Goal: Task Accomplishment & Management: Use online tool/utility

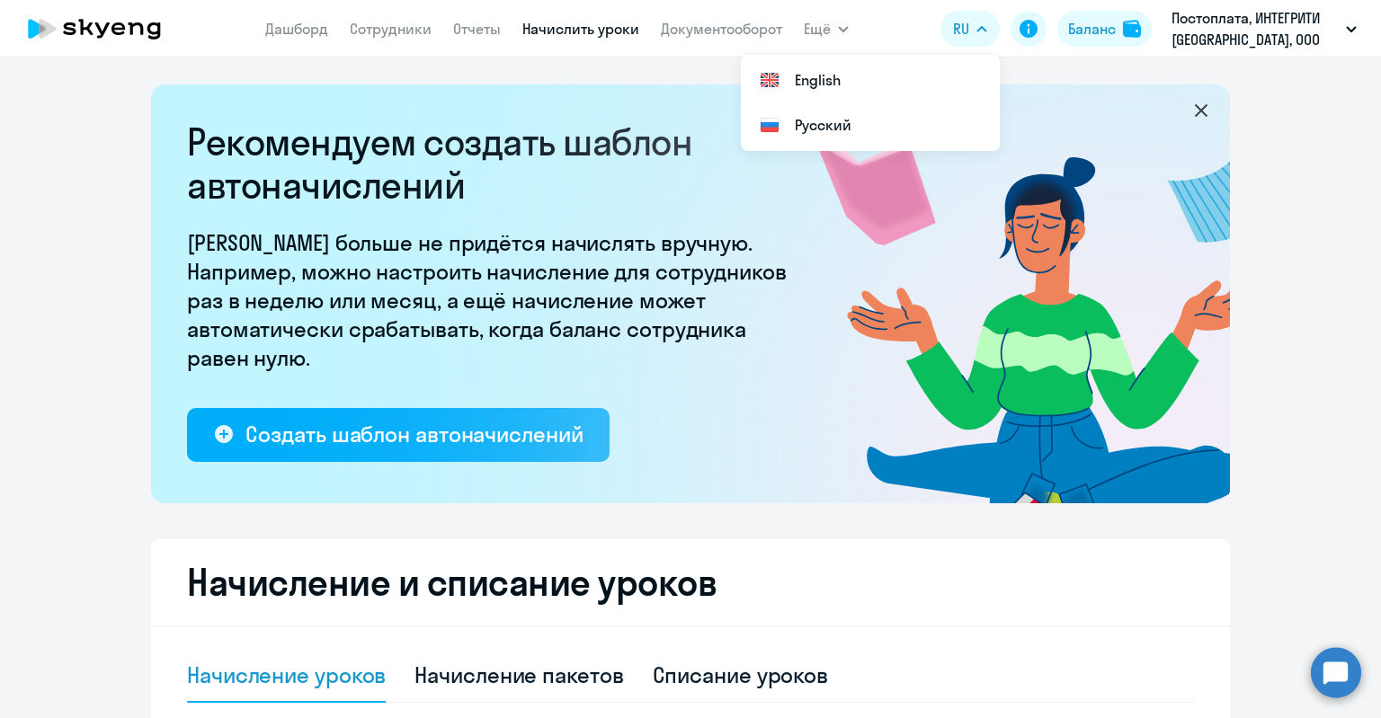
select select "10"
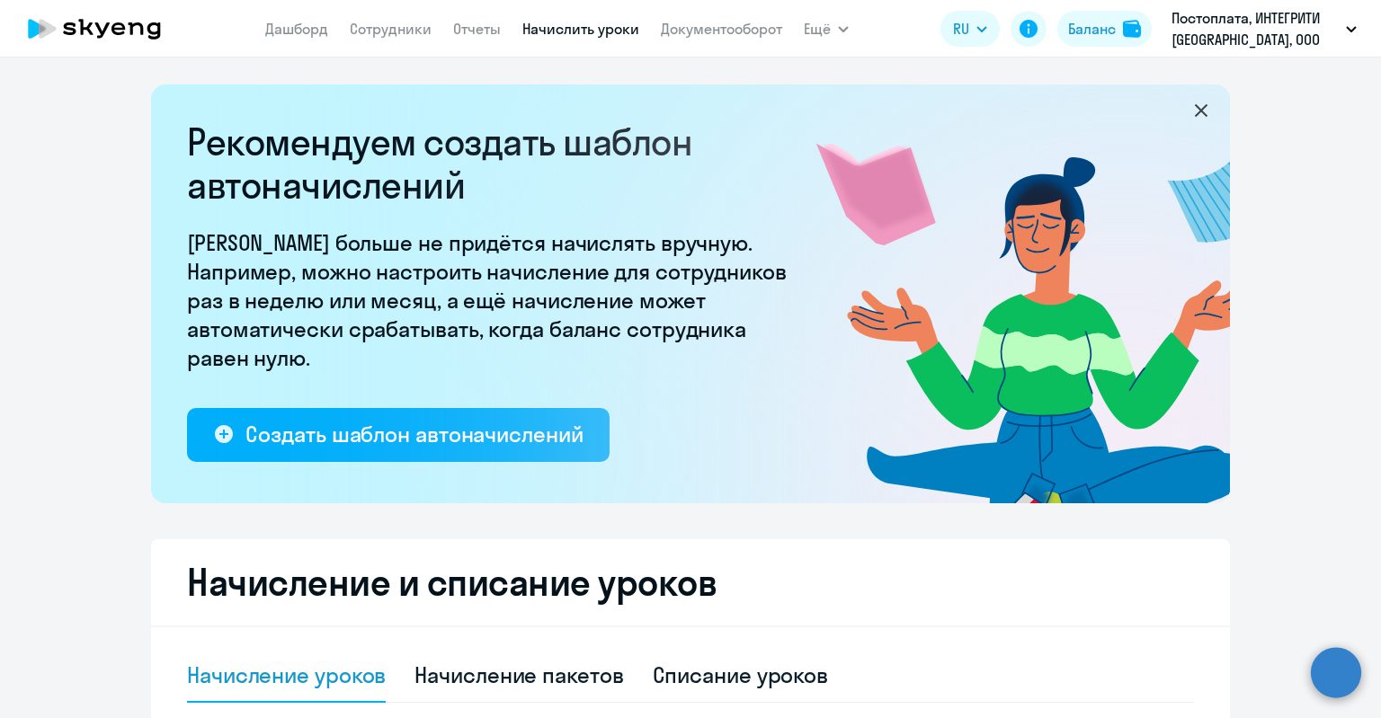
select select "10"
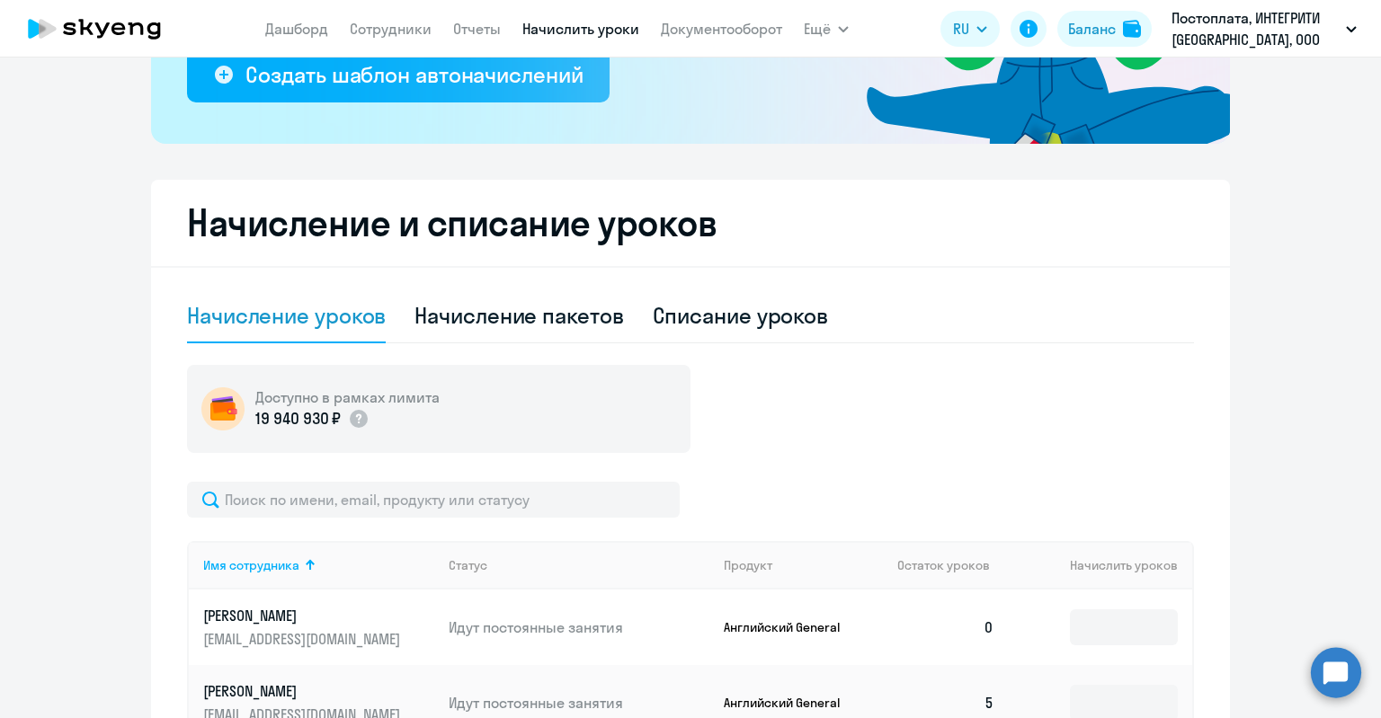
scroll to position [539, 0]
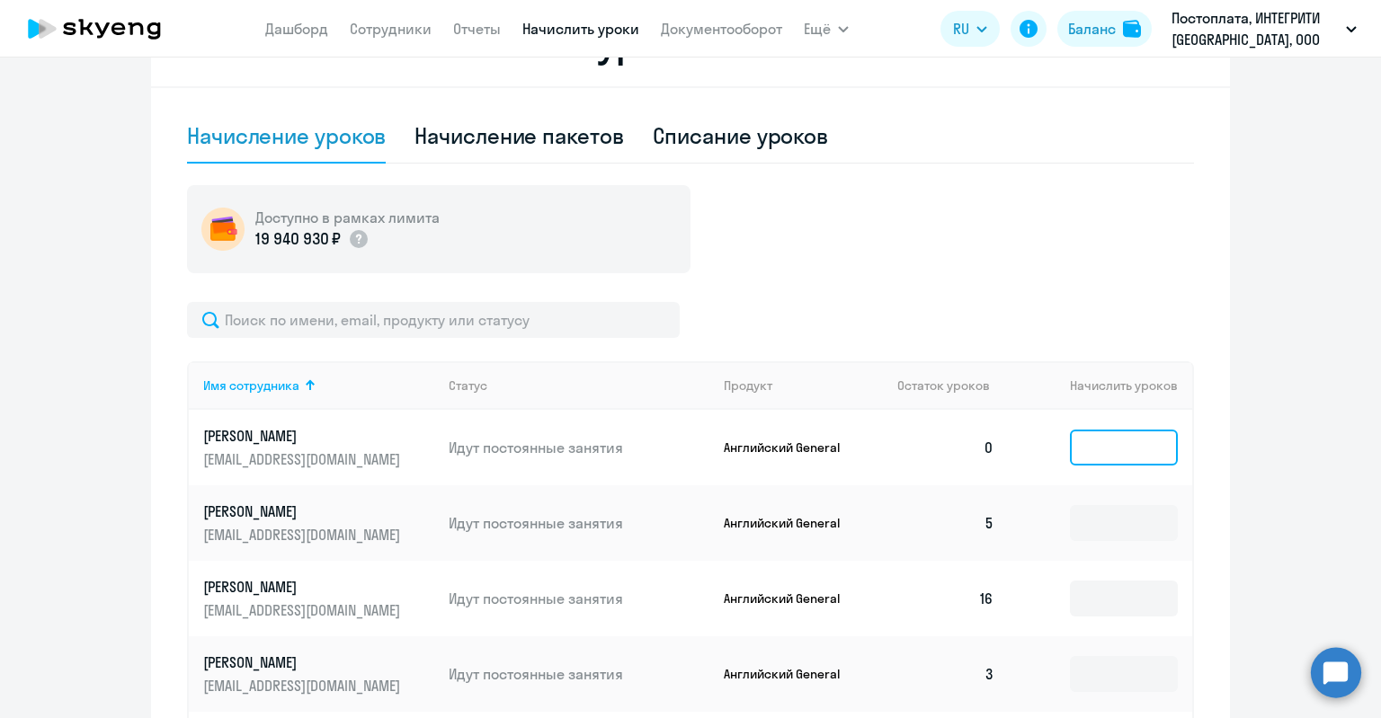
click at [1084, 452] on input at bounding box center [1124, 448] width 108 height 36
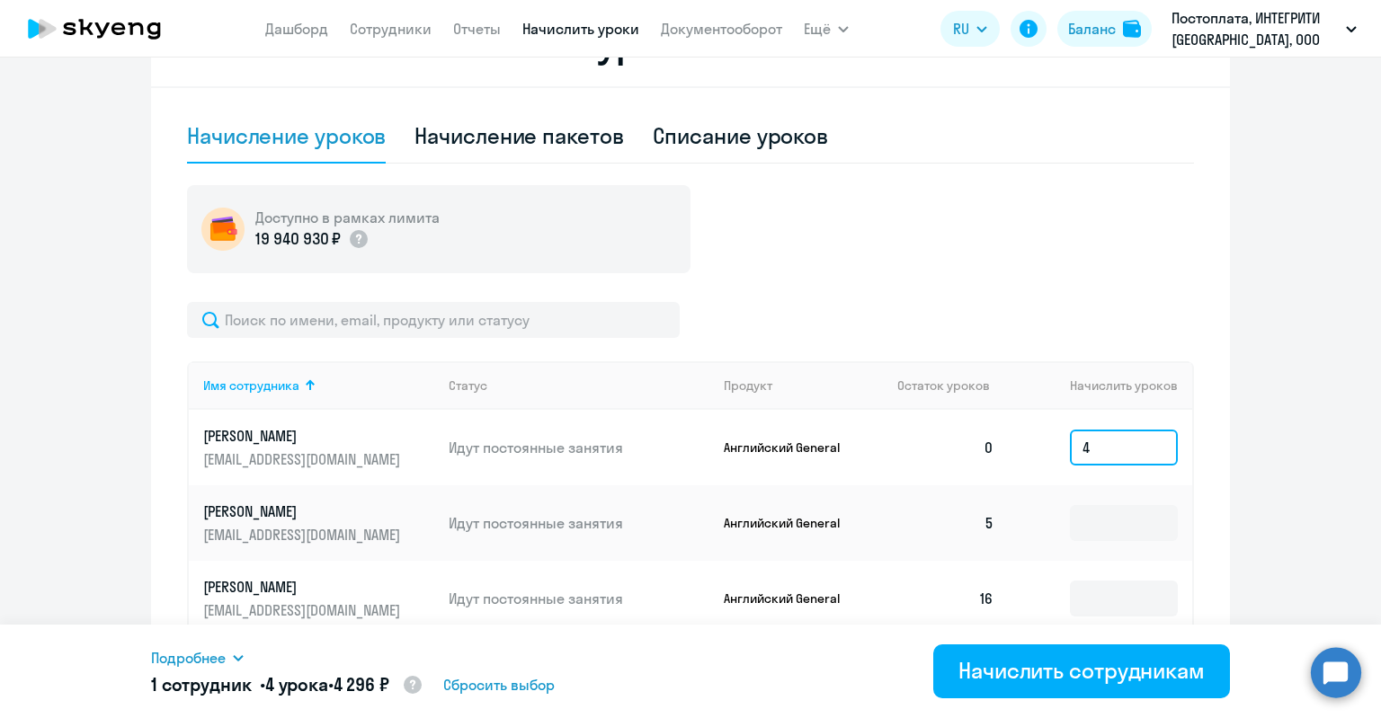
scroll to position [809, 0]
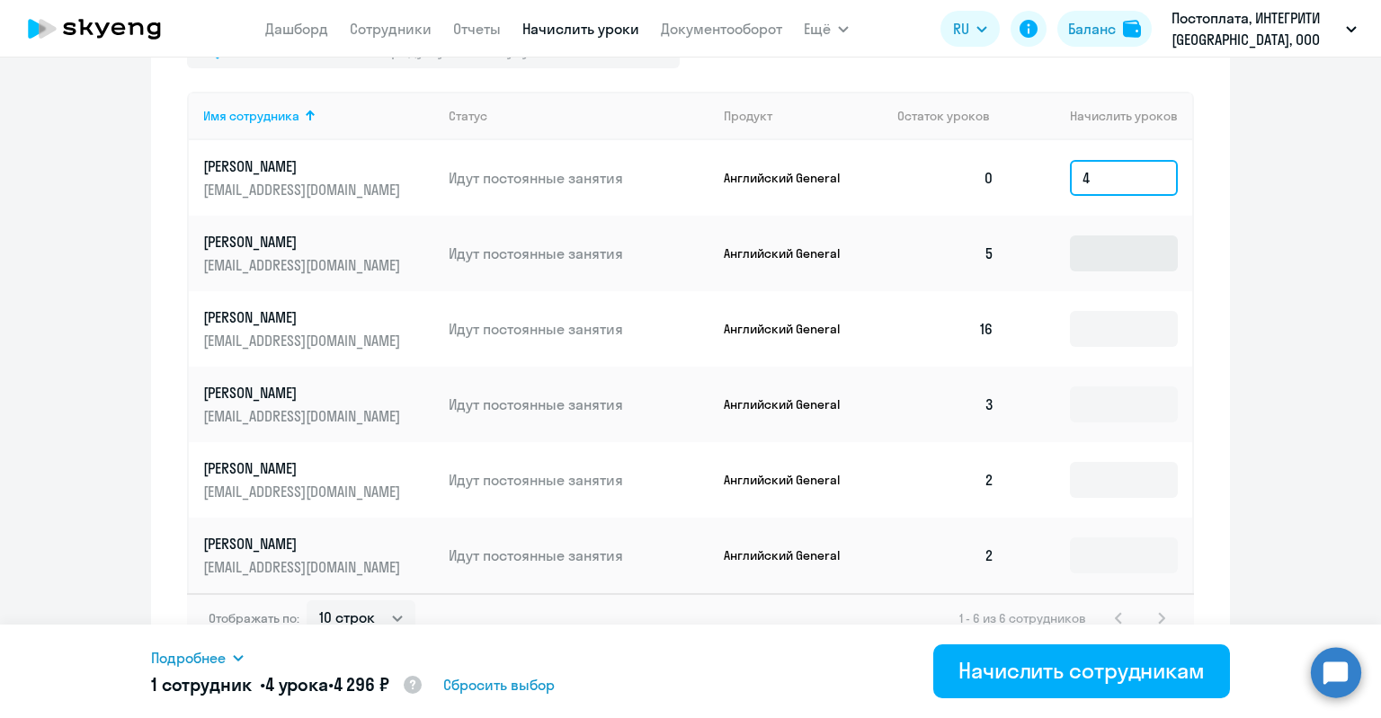
type input "4"
click at [1083, 256] on input at bounding box center [1124, 254] width 108 height 36
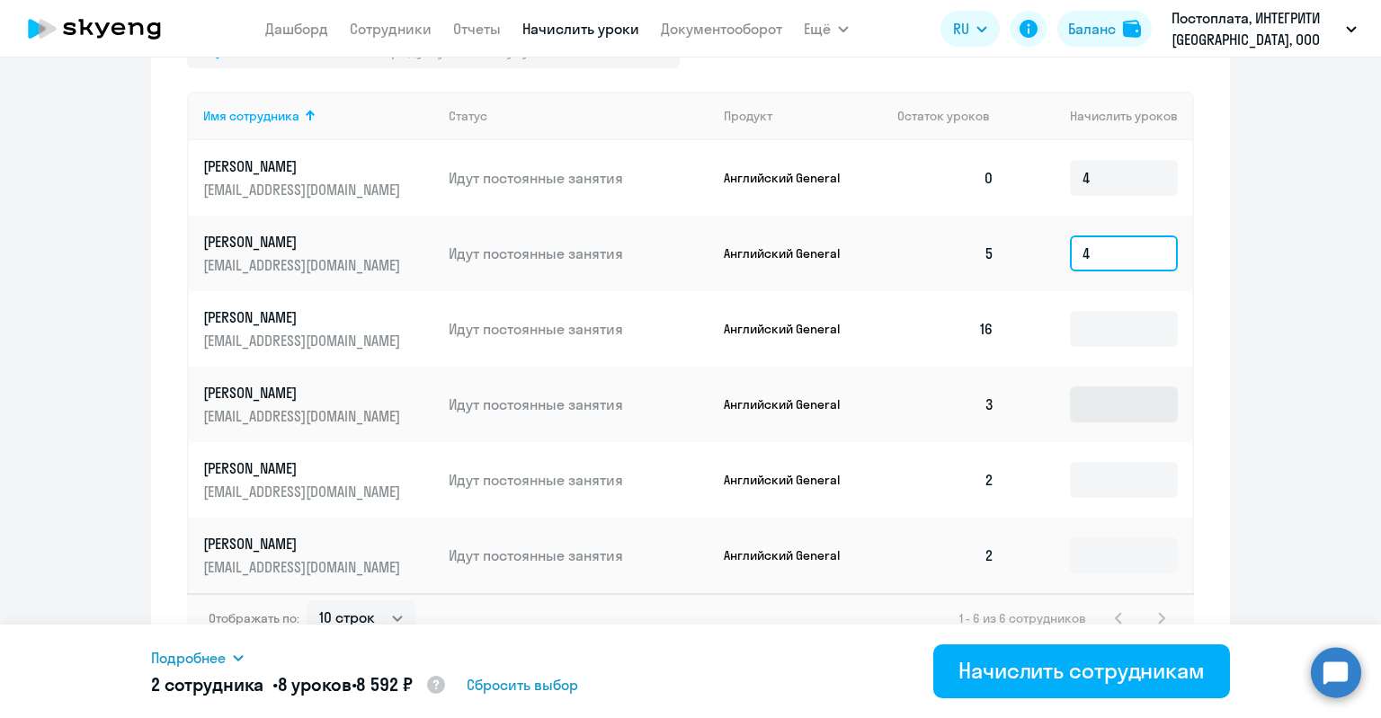
type input "4"
click at [1075, 406] on input at bounding box center [1124, 405] width 108 height 36
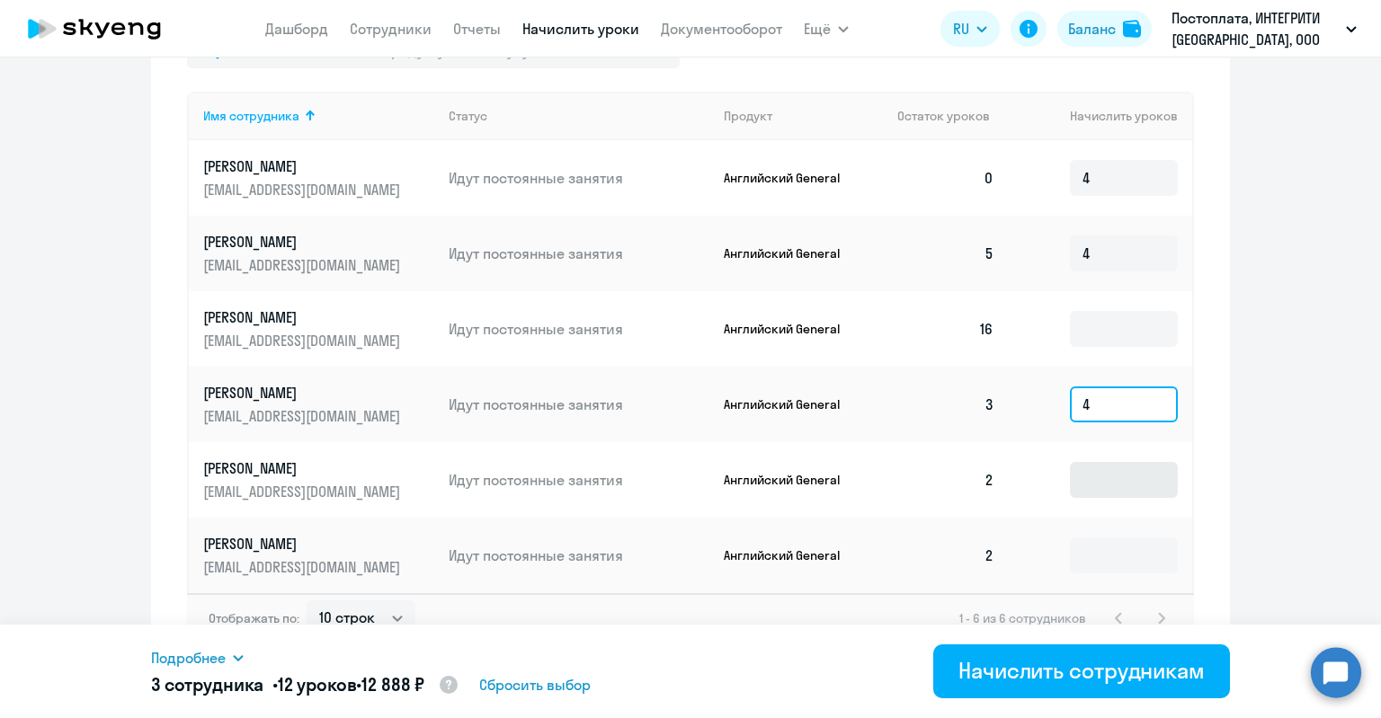
type input "4"
click at [1075, 474] on input at bounding box center [1124, 480] width 108 height 36
type input "4"
click at [1081, 555] on input at bounding box center [1124, 556] width 108 height 36
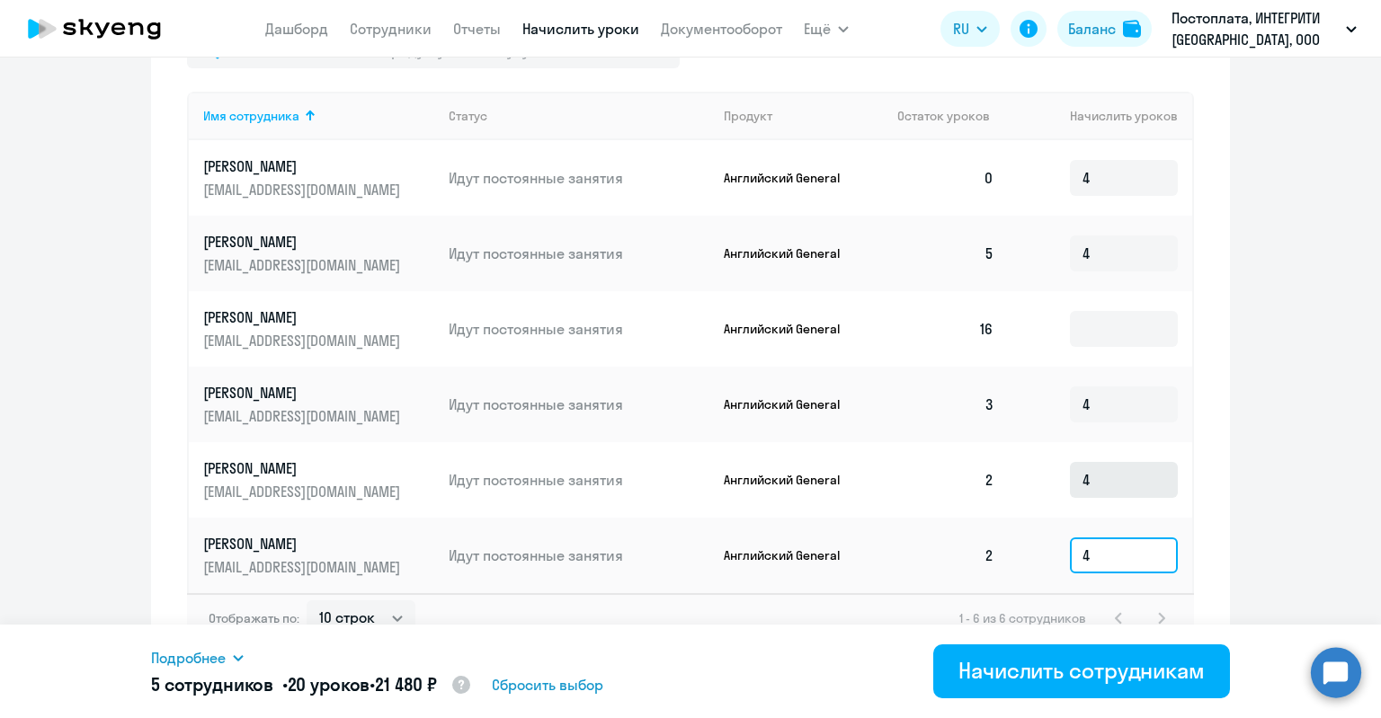
scroll to position [834, 0]
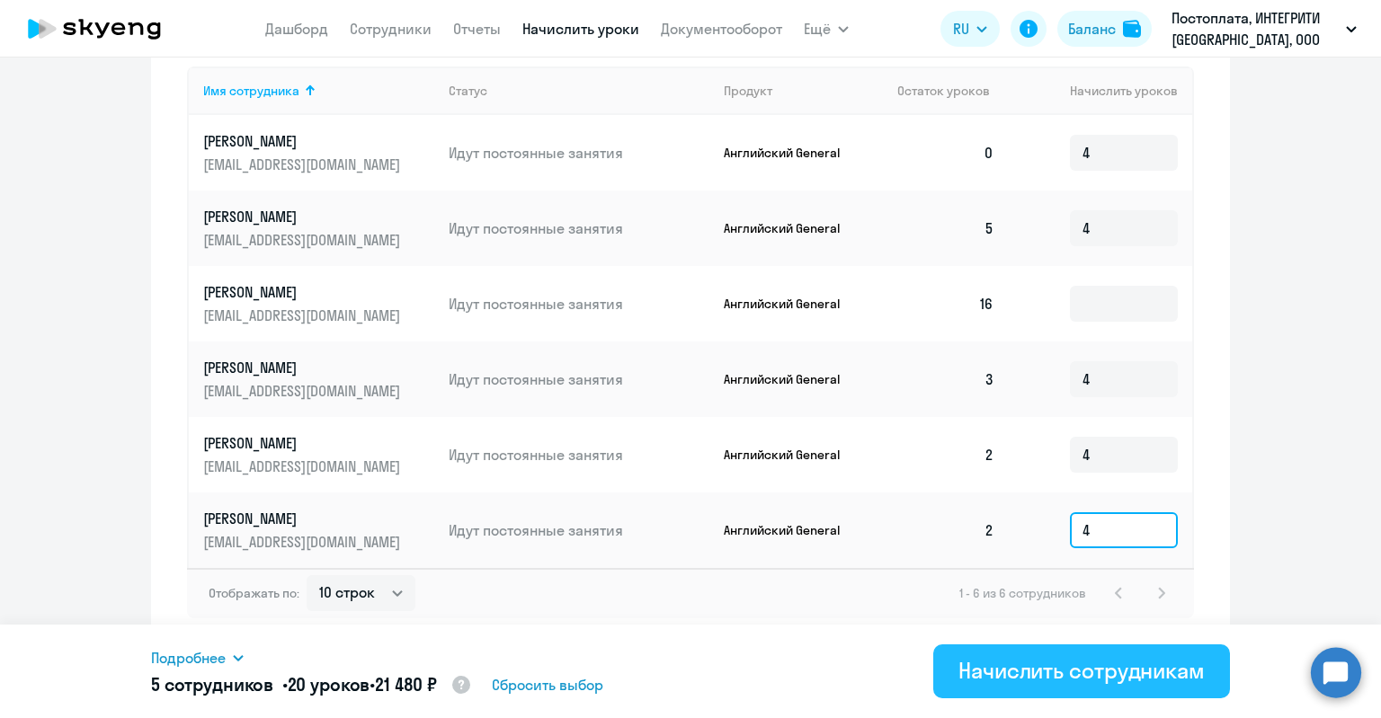
type input "4"
click at [1095, 675] on div "Начислить сотрудникам" at bounding box center [1081, 670] width 246 height 29
